Goal: Use online tool/utility: Utilize a website feature to perform a specific function

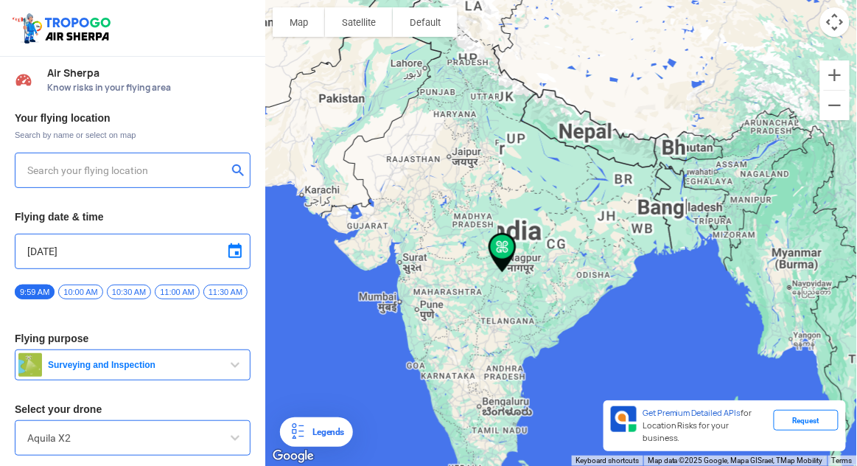
type input "[STREET_ADDRESS]"
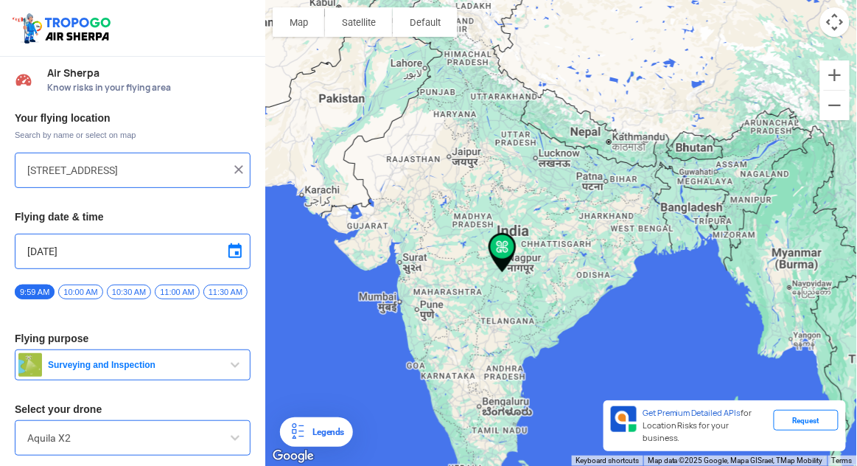
click at [81, 172] on input "[STREET_ADDRESS]" at bounding box center [127, 170] width 200 height 18
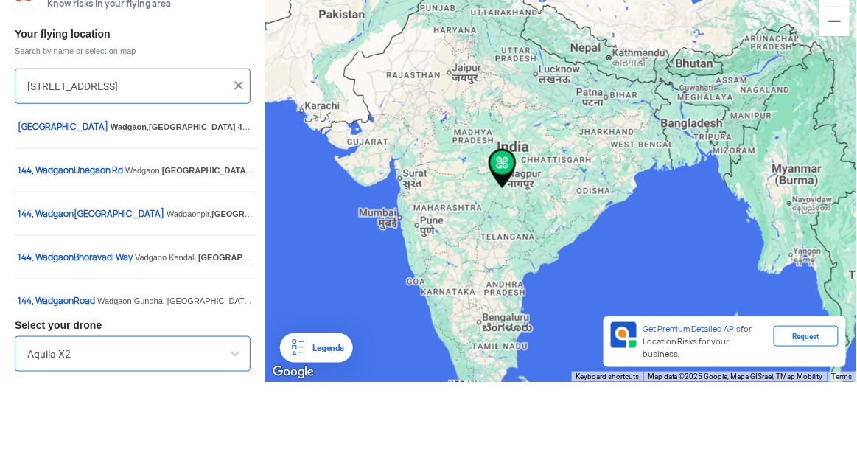
click at [235, 175] on img at bounding box center [238, 169] width 15 height 15
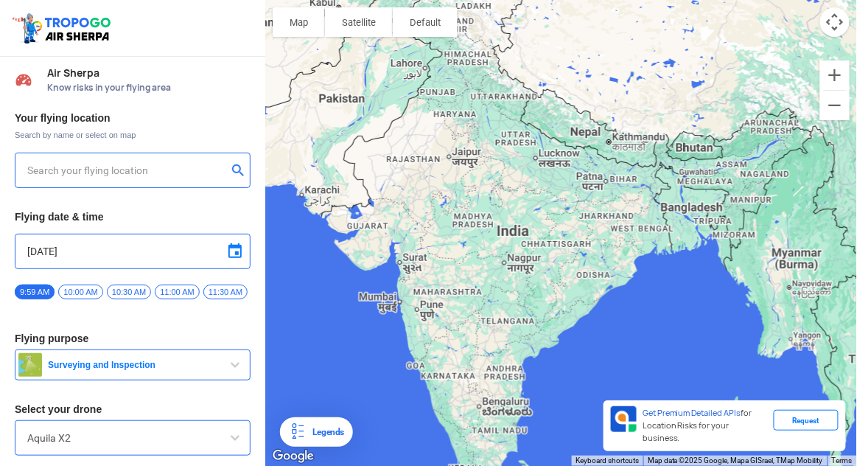
click at [72, 174] on input "text" at bounding box center [127, 170] width 200 height 18
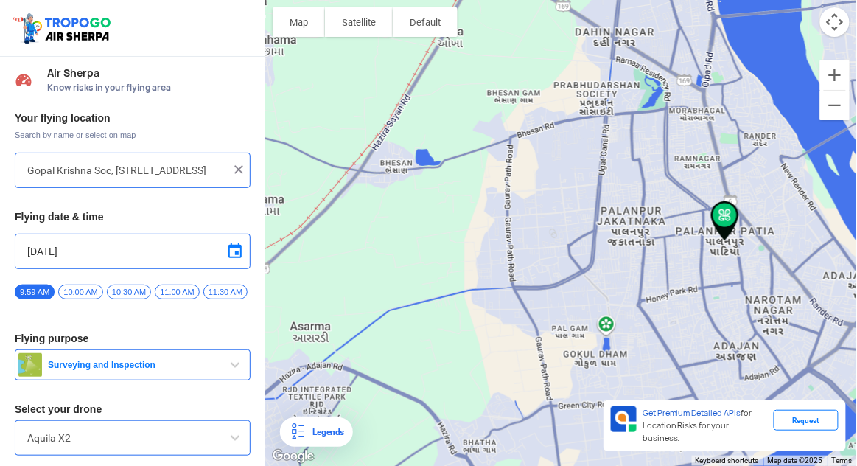
click at [639, 265] on div at bounding box center [561, 233] width 592 height 466
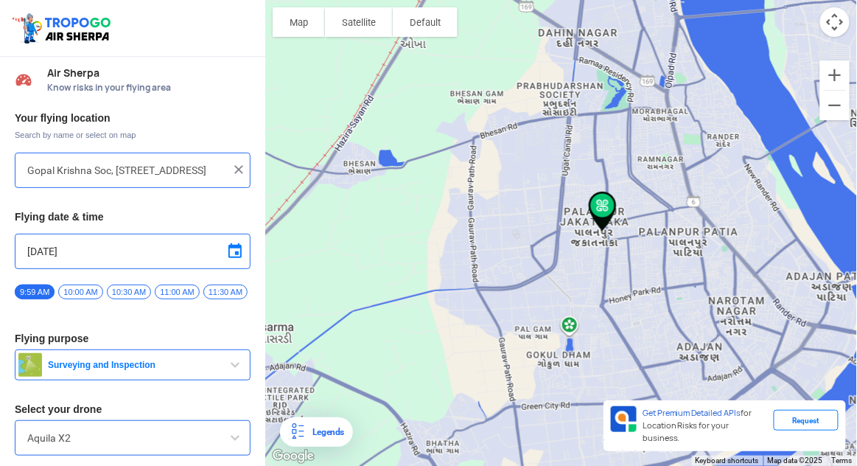
type input "Pal, C1, Palanpur Jakatnaka Rd, Silverpark Society, Adajan, Surat, Gujarat 3950…"
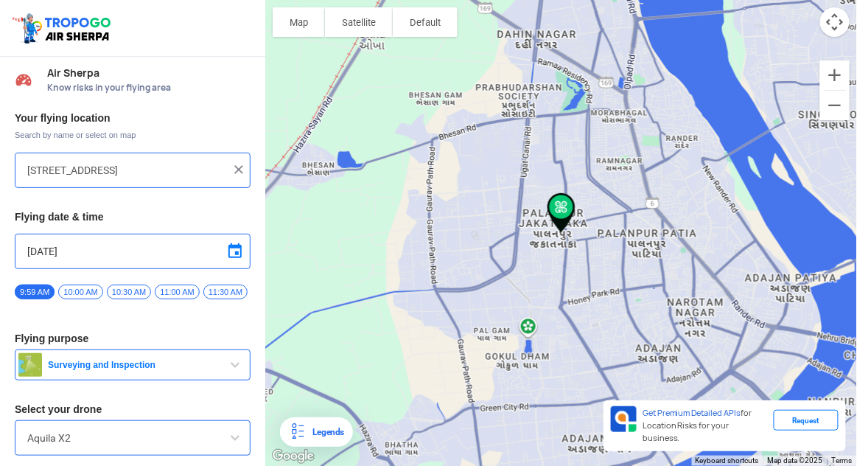
click at [33, 446] on input "Aquila X2" at bounding box center [132, 438] width 211 height 18
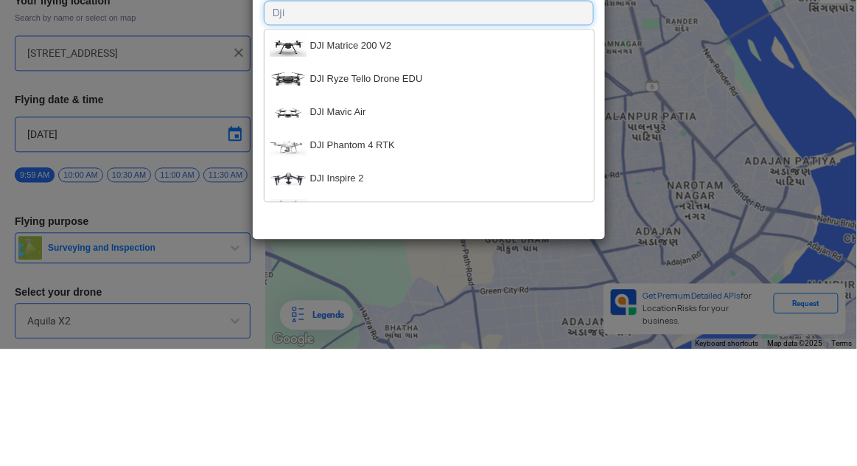
type input "Dji"
click at [294, 168] on img at bounding box center [288, 163] width 37 height 26
type input "DJI Matrice 200 V2"
type input "[object Object]"
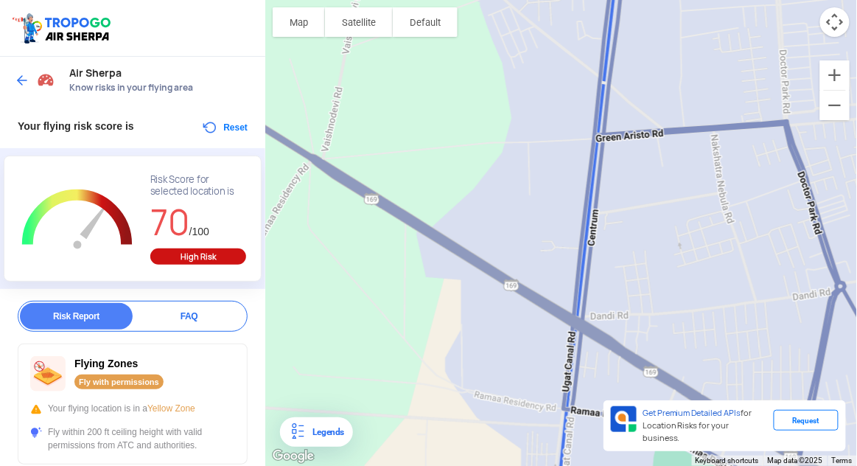
click at [526, 190] on div at bounding box center [561, 233] width 592 height 466
click at [535, 189] on div at bounding box center [561, 233] width 592 height 466
click at [535, 195] on div at bounding box center [561, 233] width 592 height 466
click at [217, 125] on button "Reset" at bounding box center [224, 128] width 46 height 18
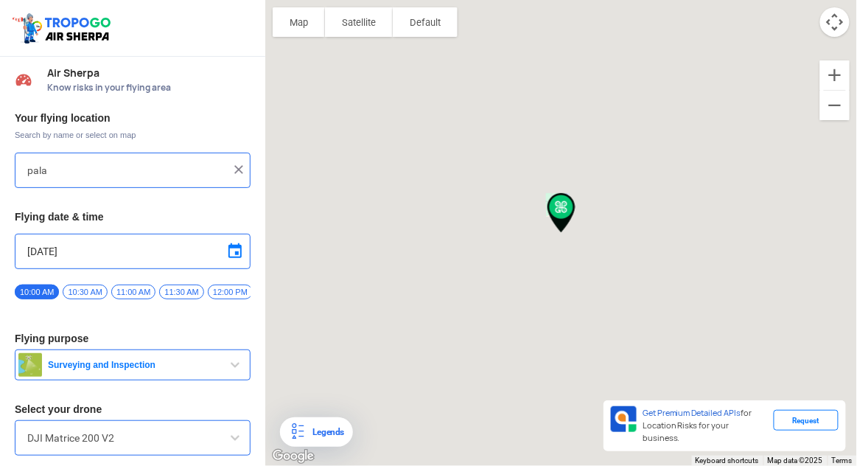
type input "Pal, C1, Palanpur Jakatnaka Rd, Silverpark Society, Adajan, Surat, Gujarat 3950…"
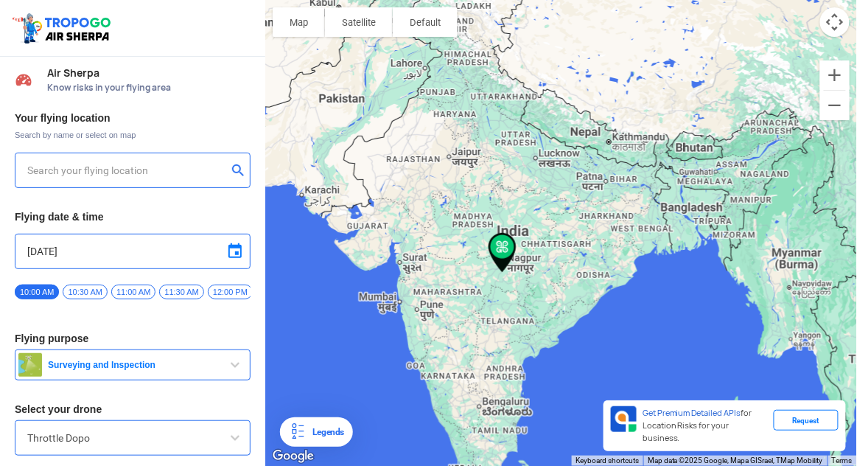
type input "[STREET_ADDRESS]"
click at [224, 164] on input "[STREET_ADDRESS]" at bounding box center [127, 170] width 200 height 18
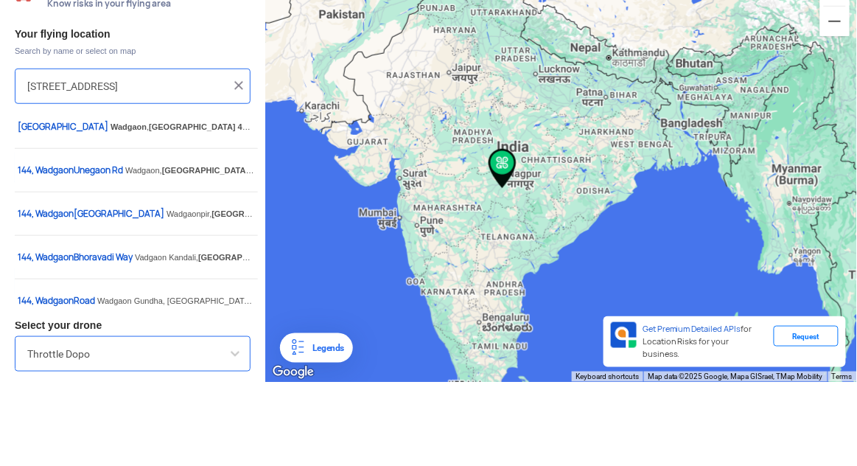
click at [241, 175] on img at bounding box center [238, 169] width 15 height 15
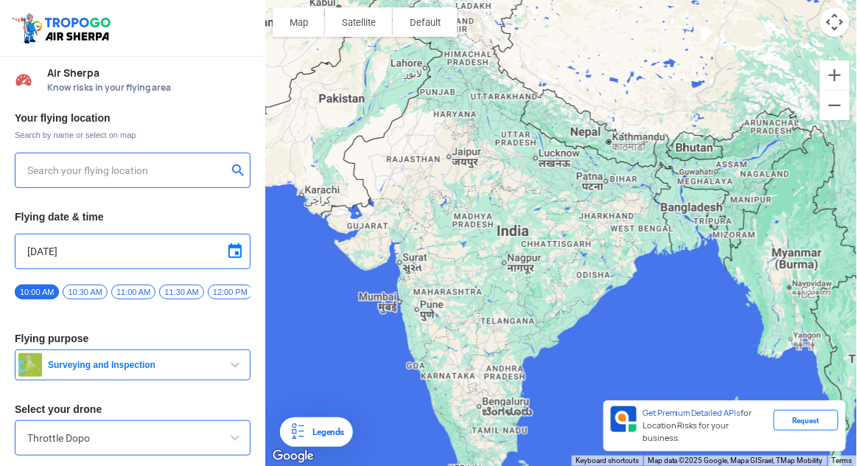
click at [177, 169] on input "text" at bounding box center [127, 170] width 200 height 18
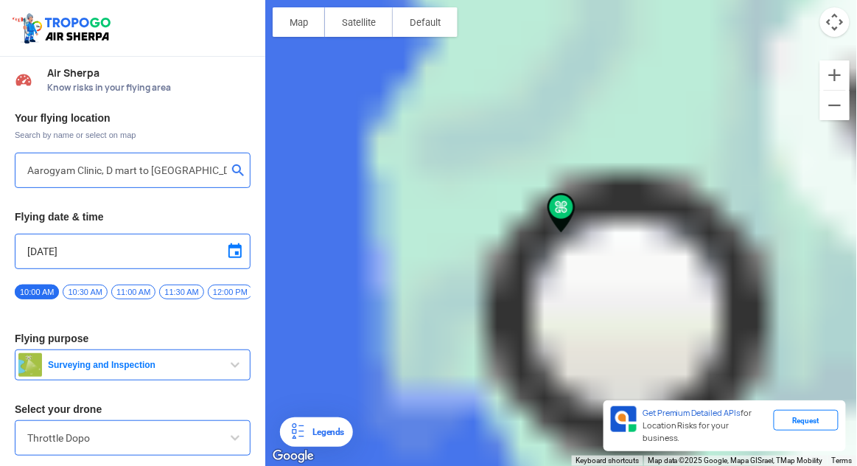
type input "[PERSON_NAME] Shoppers nr. [PERSON_NAME][STREET_ADDRESS]"
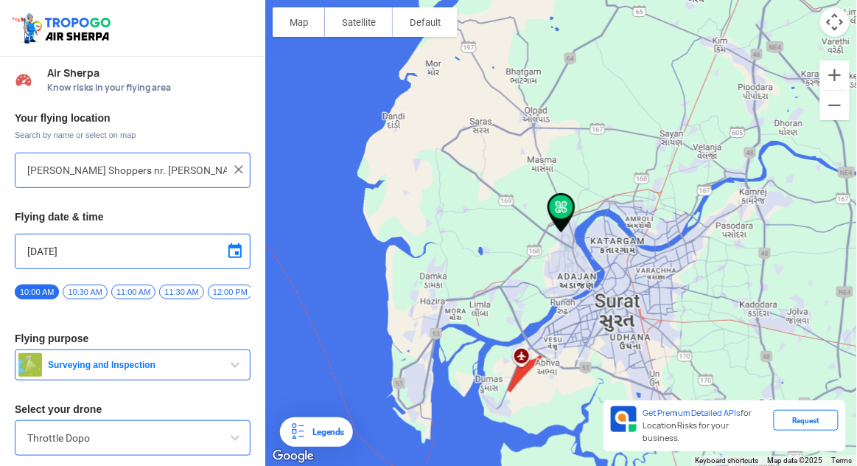
click at [147, 435] on input "Throttle Dopo" at bounding box center [132, 438] width 211 height 18
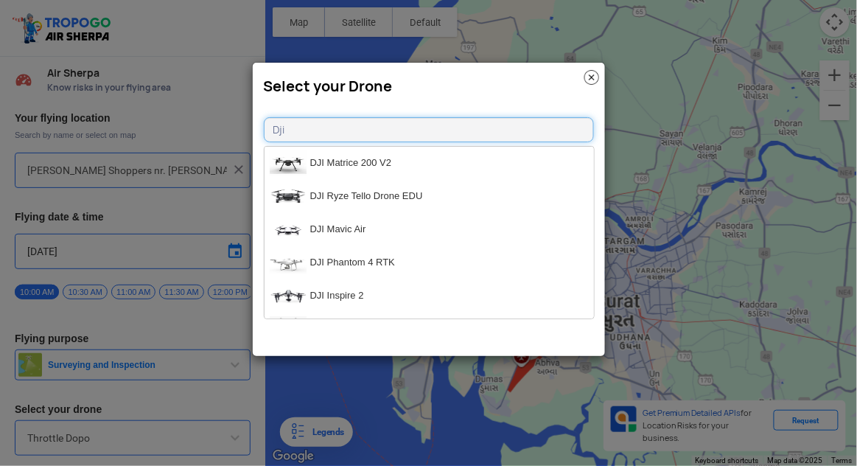
type input "Dji"
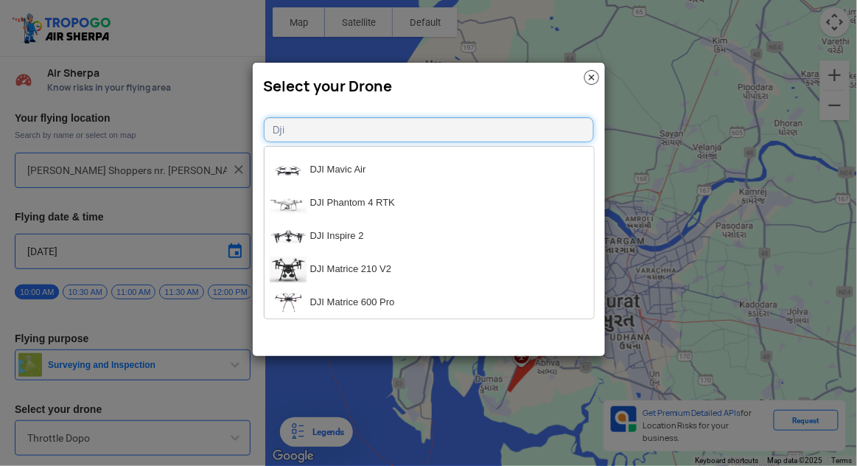
scroll to position [57, 0]
click at [340, 186] on li "DJI Mavic Air" at bounding box center [428, 171] width 329 height 33
type input "DJI Mavic Air"
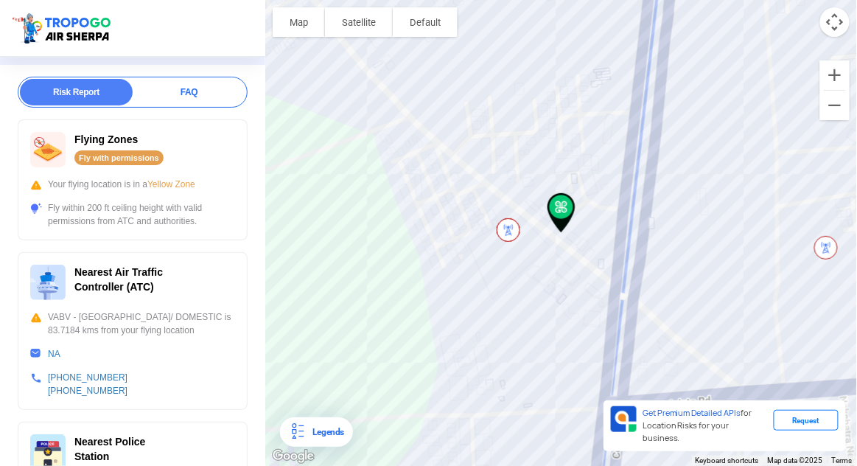
scroll to position [0, 0]
